Goal: Transaction & Acquisition: Purchase product/service

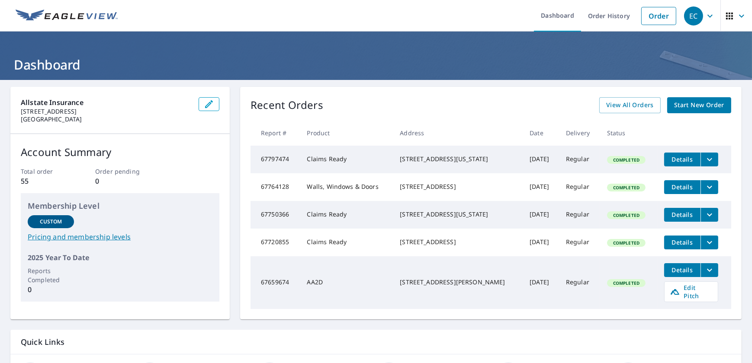
click at [686, 104] on span "Start New Order" at bounding box center [699, 105] width 50 height 11
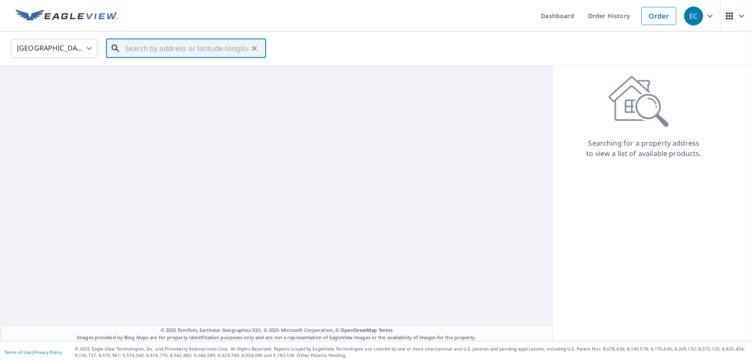
click at [180, 50] on input "text" at bounding box center [186, 48] width 123 height 24
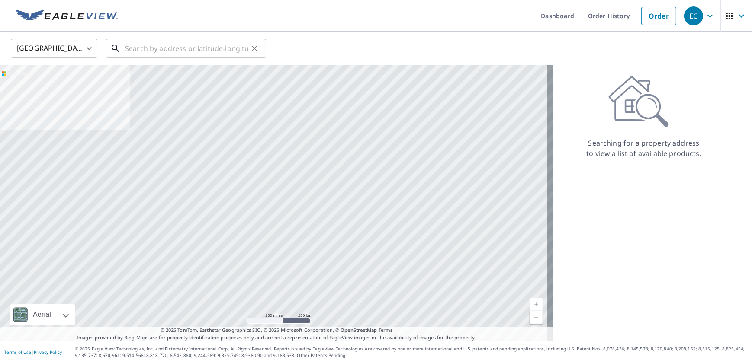
click at [205, 52] on input "text" at bounding box center [186, 48] width 123 height 24
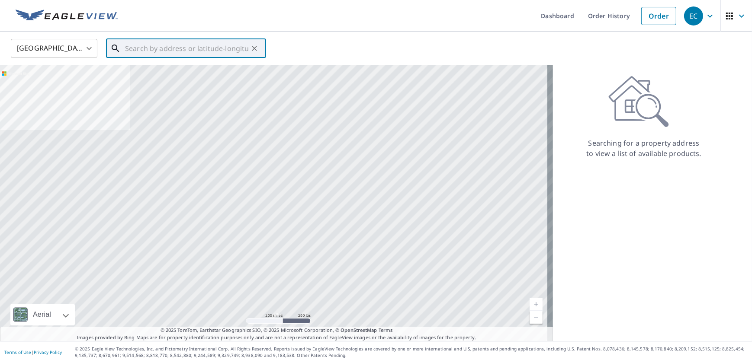
paste input "705 WHITE RD SE"
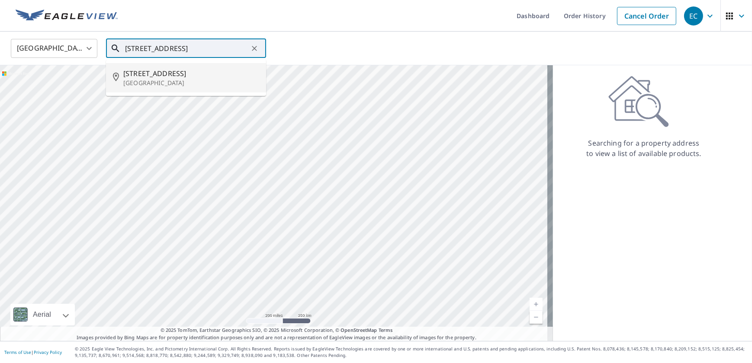
click at [158, 79] on p "[GEOGRAPHIC_DATA]" at bounding box center [191, 83] width 136 height 9
type input "[STREET_ADDRESS]"
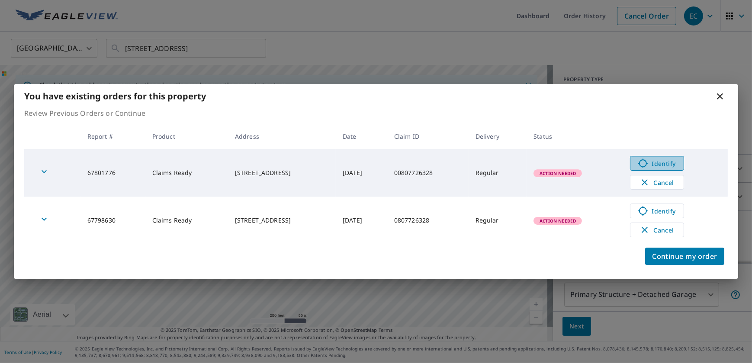
click at [648, 165] on icon at bounding box center [643, 164] width 10 height 10
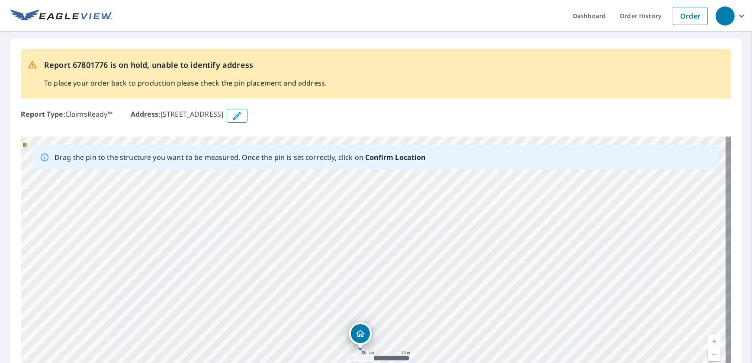
drag, startPoint x: 409, startPoint y: 286, endPoint x: 403, endPoint y: 316, distance: 30.5
click at [380, 363] on html "Dashboard Order History Order Report 67801776 is on hold, unable to identify ad…" at bounding box center [376, 181] width 752 height 363
click at [523, 285] on div "[STREET_ADDRESS]" at bounding box center [376, 272] width 710 height 271
drag, startPoint x: 553, startPoint y: 297, endPoint x: 358, endPoint y: 327, distance: 197.5
click at [358, 327] on div "[STREET_ADDRESS]" at bounding box center [376, 272] width 710 height 271
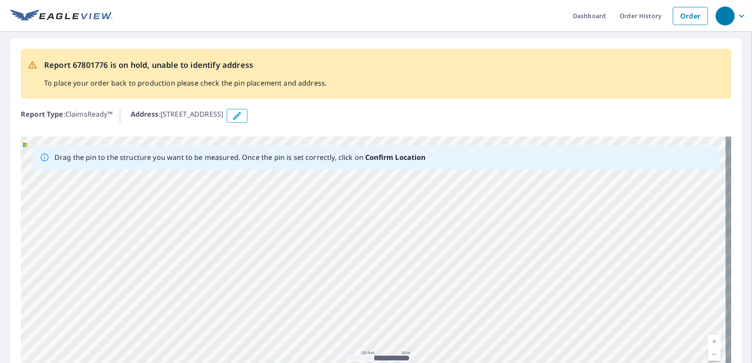
drag, startPoint x: 389, startPoint y: 263, endPoint x: 380, endPoint y: 277, distance: 16.0
click at [423, 363] on html "Dashboard Order History Order Report 67801776 is on hold, unable to identify ad…" at bounding box center [376, 181] width 752 height 363
click at [404, 254] on div "[STREET_ADDRESS]" at bounding box center [376, 272] width 710 height 271
drag, startPoint x: 398, startPoint y: 285, endPoint x: 391, endPoint y: 204, distance: 81.6
click at [391, 204] on div "[STREET_ADDRESS]" at bounding box center [376, 272] width 710 height 271
